Goal: Find specific page/section: Find specific page/section

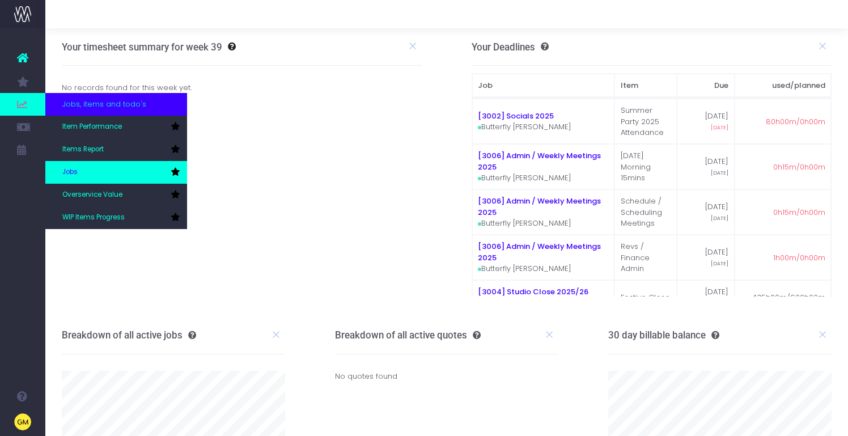
click at [84, 170] on link "Jobs" at bounding box center [116, 172] width 142 height 23
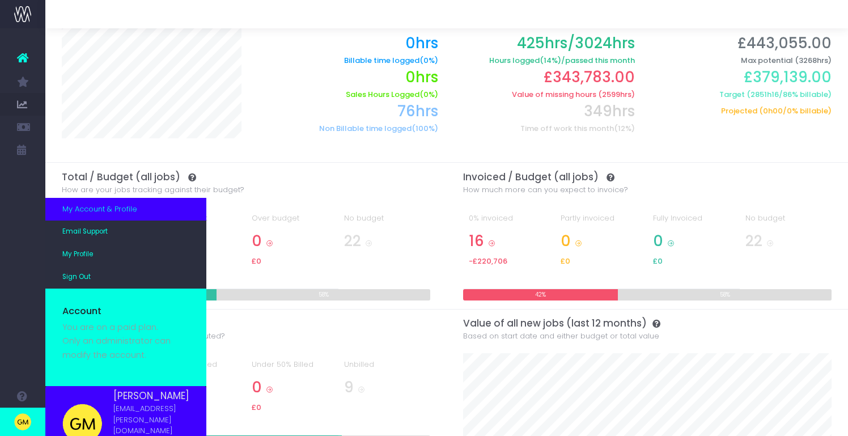
scroll to position [39, 0]
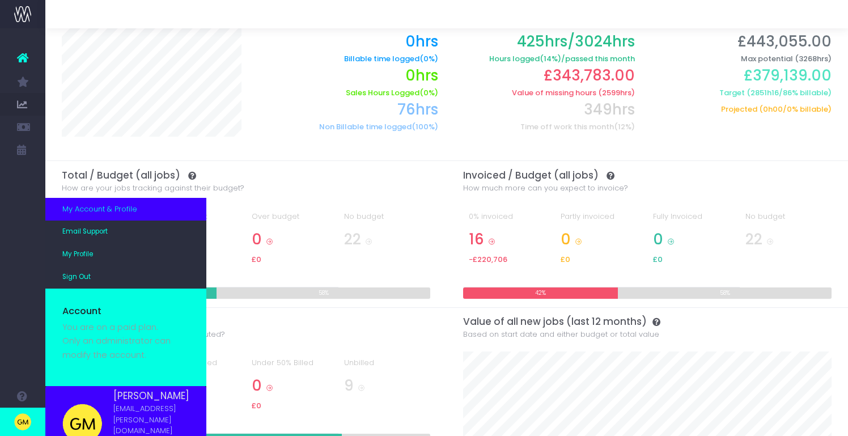
click at [84, 412] on img at bounding box center [82, 424] width 40 height 40
click at [144, 409] on span "[EMAIL_ADDRESS][PERSON_NAME][DOMAIN_NAME]" at bounding box center [151, 419] width 76 height 33
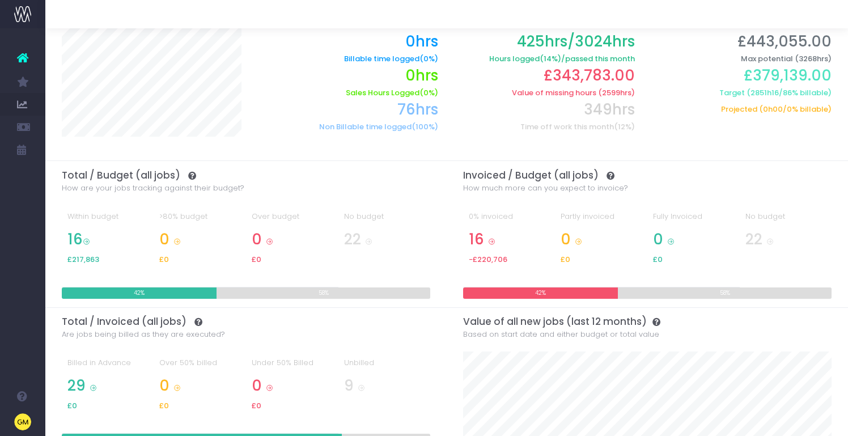
scroll to position [0, 0]
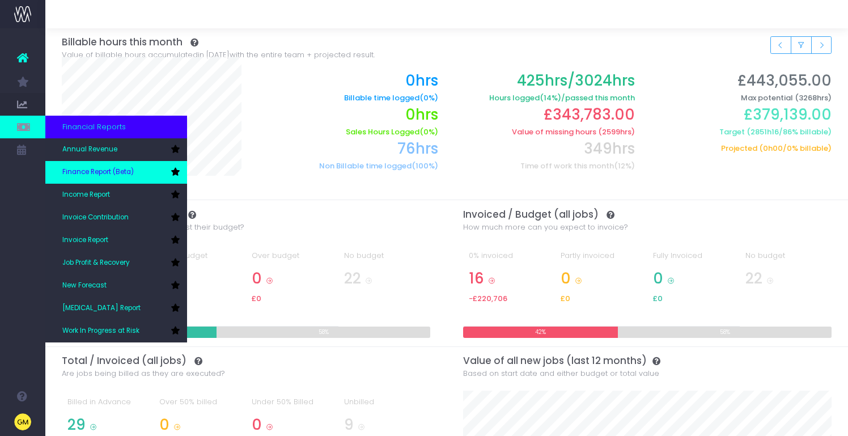
click at [126, 172] on span "Finance Report (Beta)" at bounding box center [97, 172] width 71 height 10
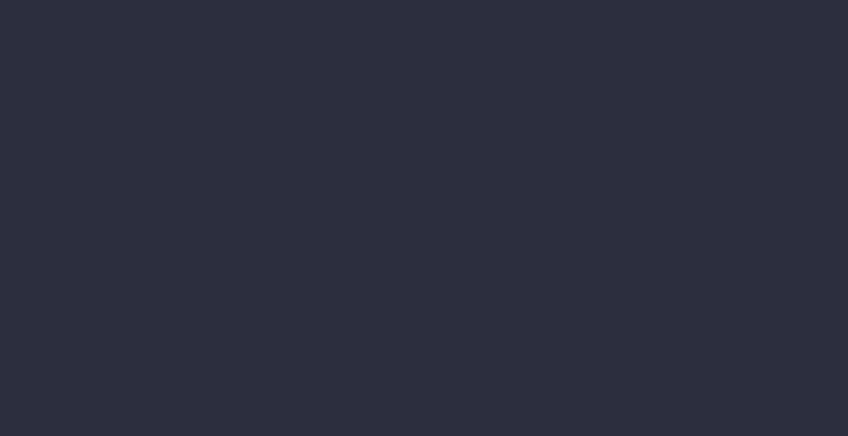
select select "finances"
select select "job"
select select "billing"
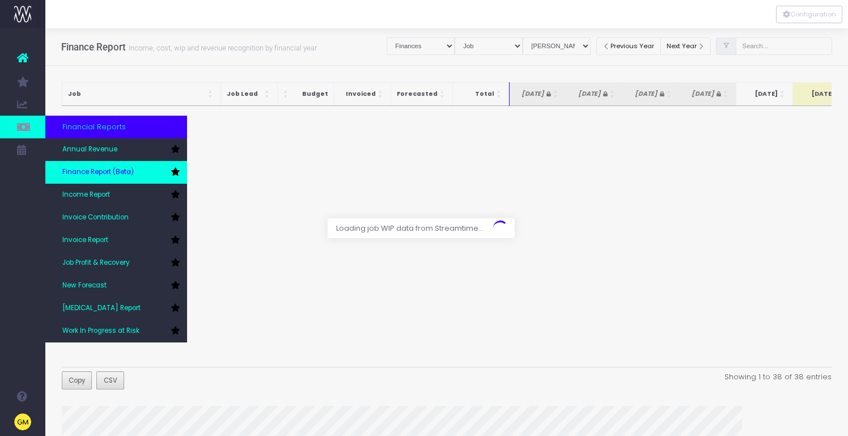
click at [174, 174] on icon at bounding box center [175, 172] width 9 height 8
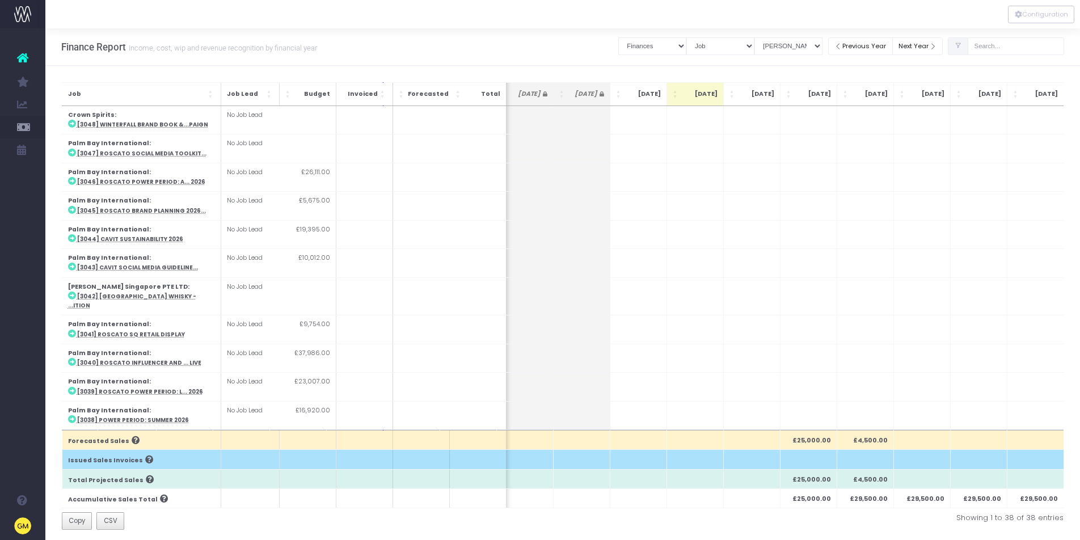
scroll to position [0, 123]
